Goal: Information Seeking & Learning: Learn about a topic

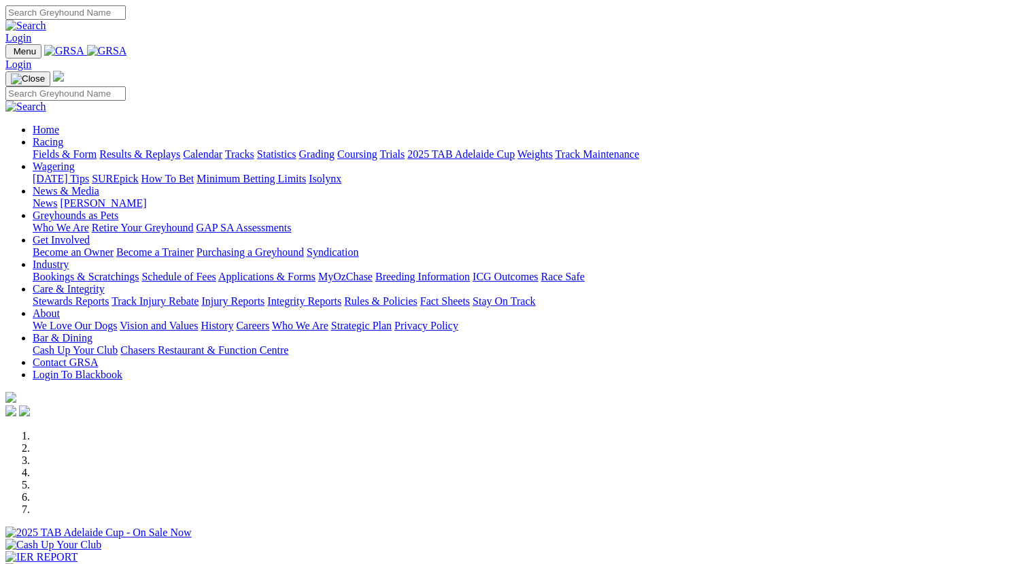
click at [341, 295] on link "Integrity Reports" at bounding box center [304, 301] width 74 height 12
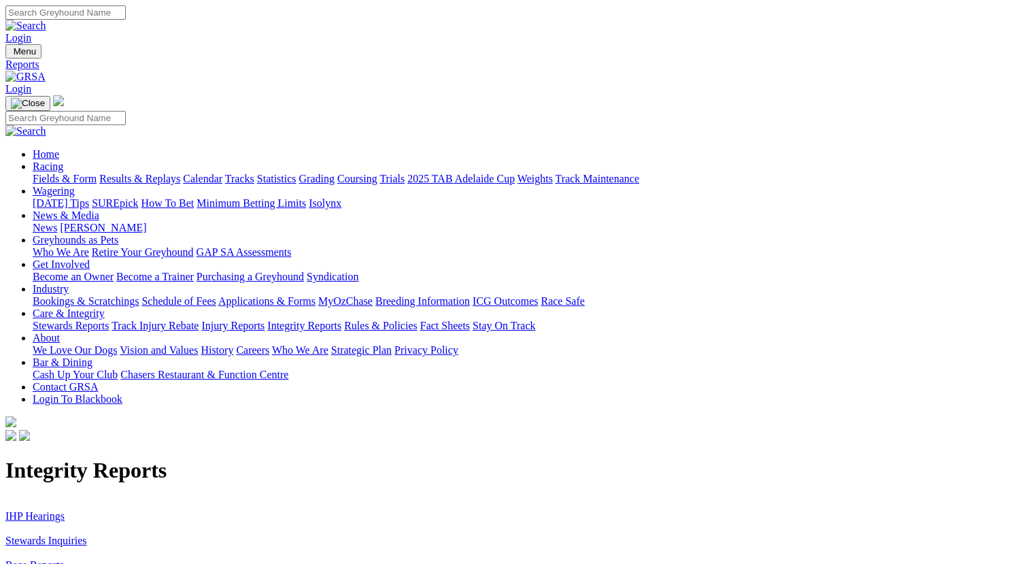
click at [87, 534] on link "Stewards Inquiries" at bounding box center [46, 540] width 82 height 12
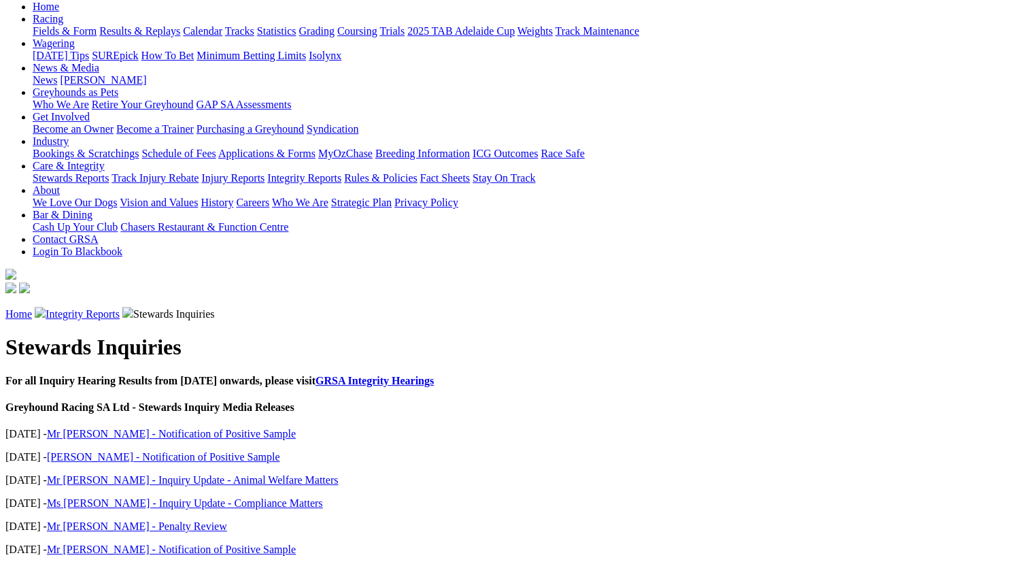
scroll to position [155, 0]
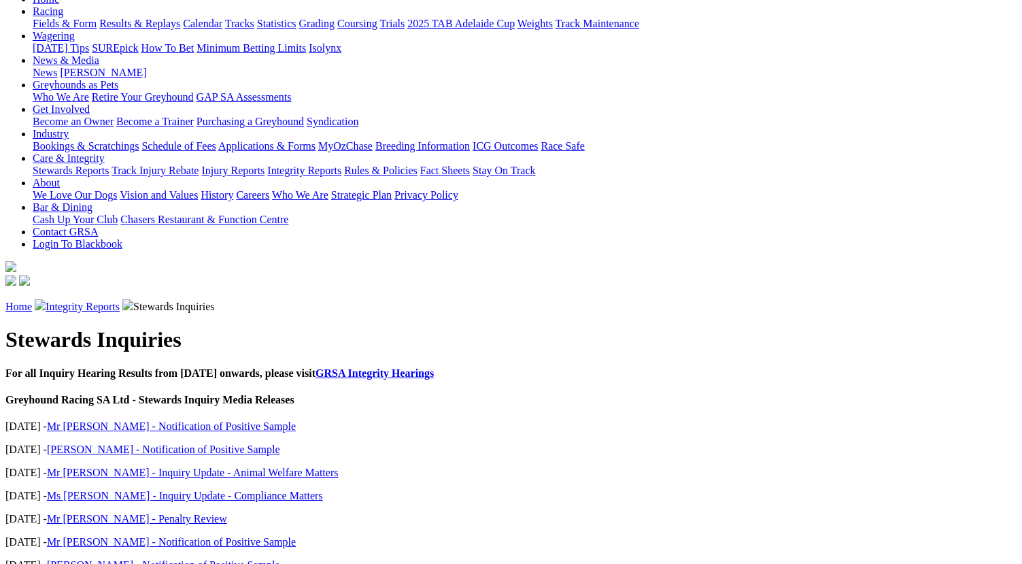
click at [222, 513] on link "Mr [PERSON_NAME] - Penalty Review" at bounding box center [137, 519] width 180 height 12
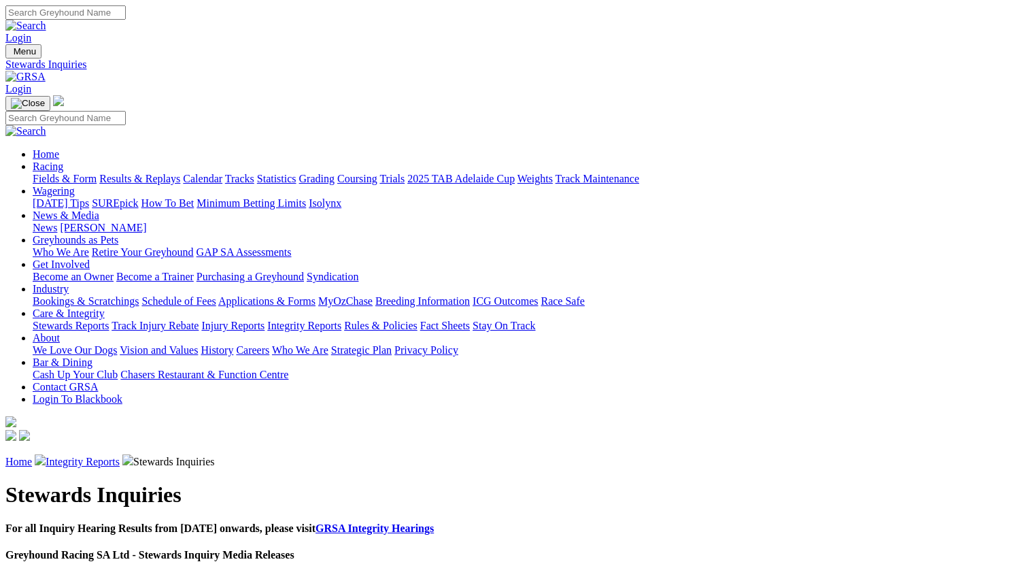
scroll to position [155, 0]
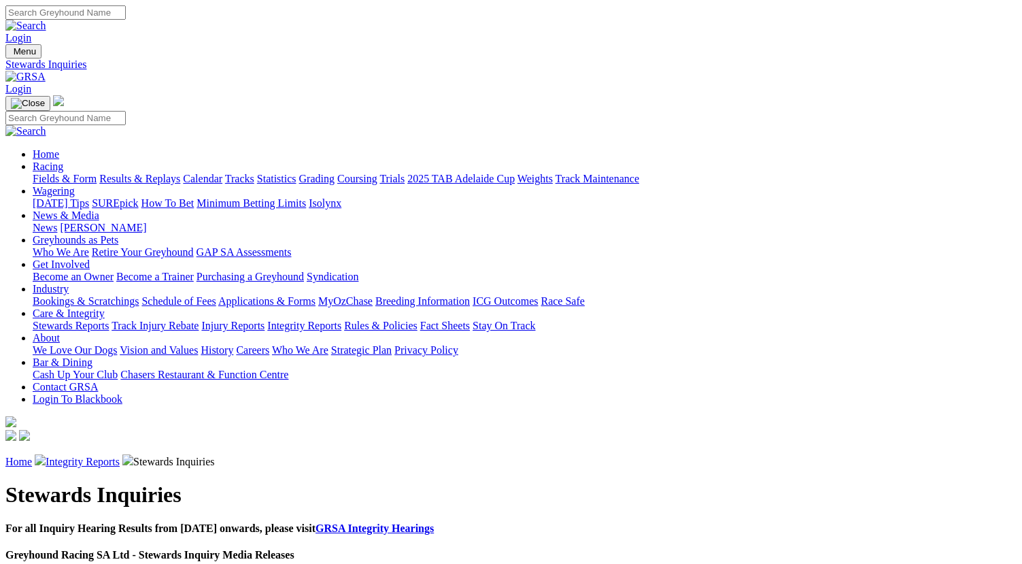
scroll to position [233, 0]
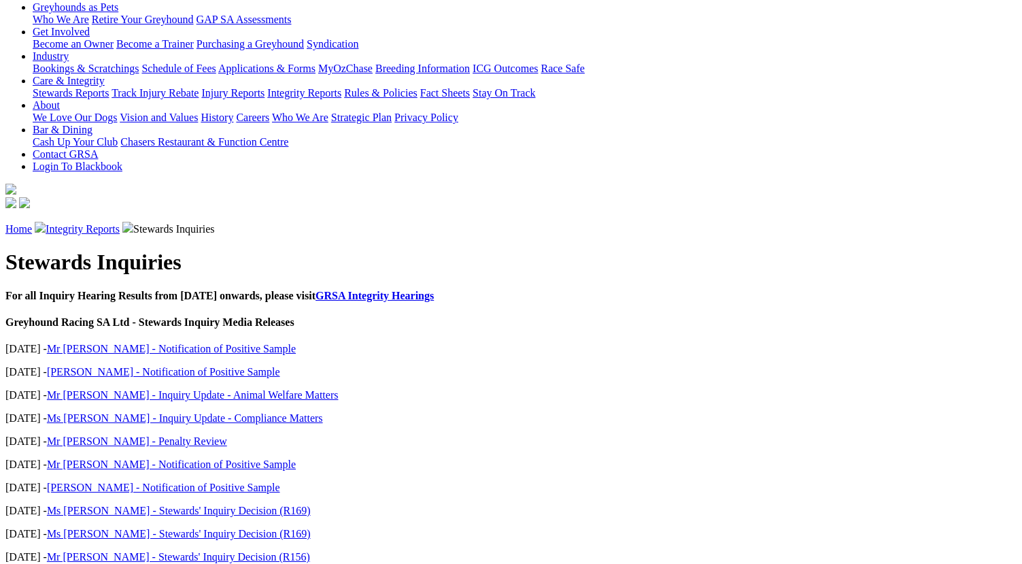
click at [299, 528] on link "Ms [PERSON_NAME] - Stewards' Inquiry Decision (R169)" at bounding box center [179, 534] width 264 height 12
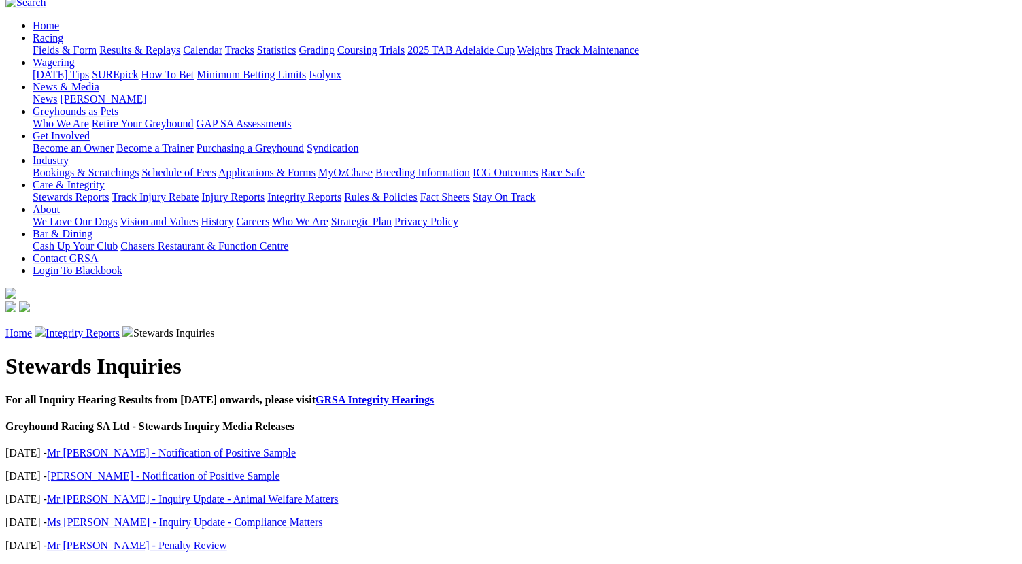
scroll to position [155, 0]
